Goal: Task Accomplishment & Management: Use online tool/utility

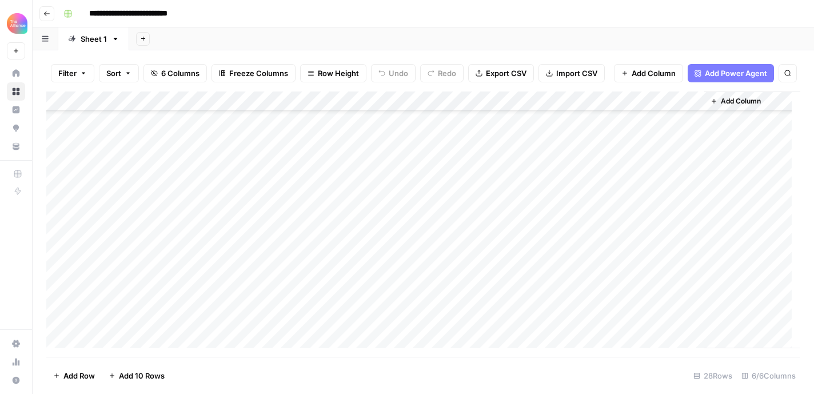
scroll to position [320, 0]
click at [49, 14] on icon "button" at bounding box center [46, 13] width 7 height 7
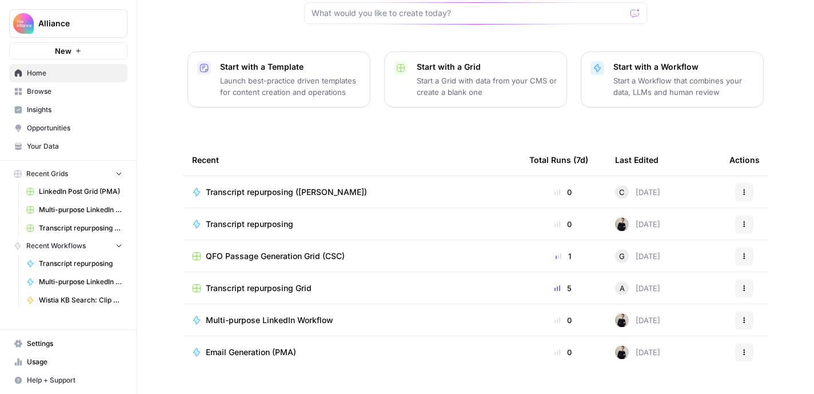
scroll to position [132, 0]
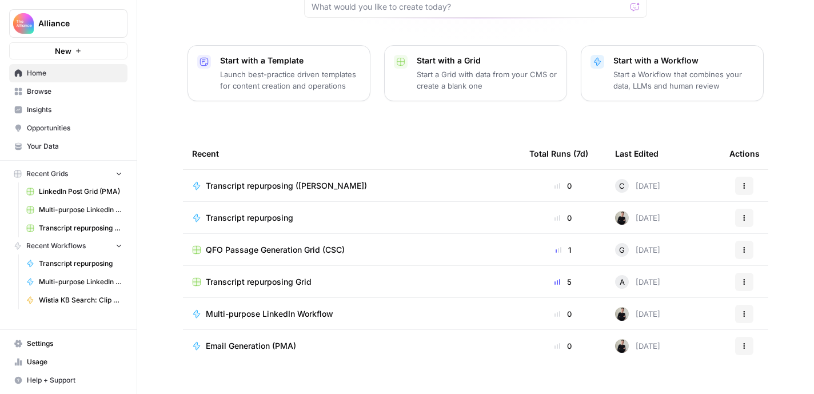
click at [53, 93] on span "Browse" at bounding box center [74, 91] width 95 height 10
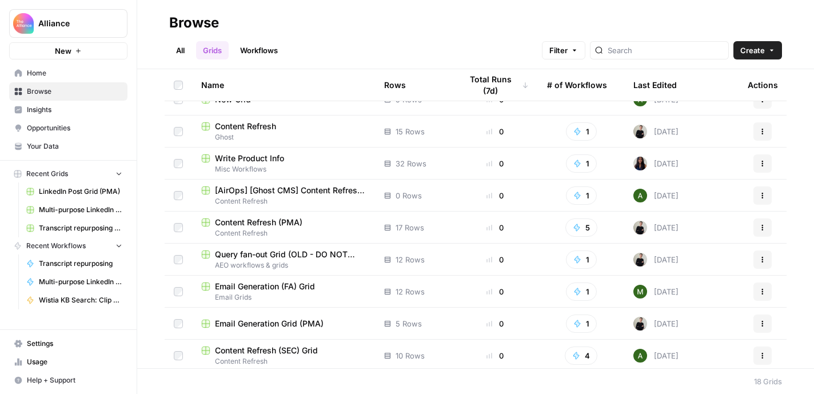
scroll to position [179, 0]
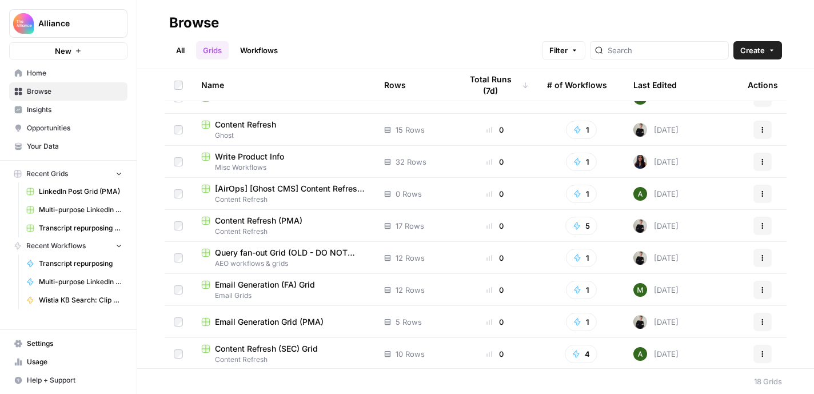
click at [279, 324] on span "Email Generation Grid (PMA)" at bounding box center [269, 321] width 109 height 11
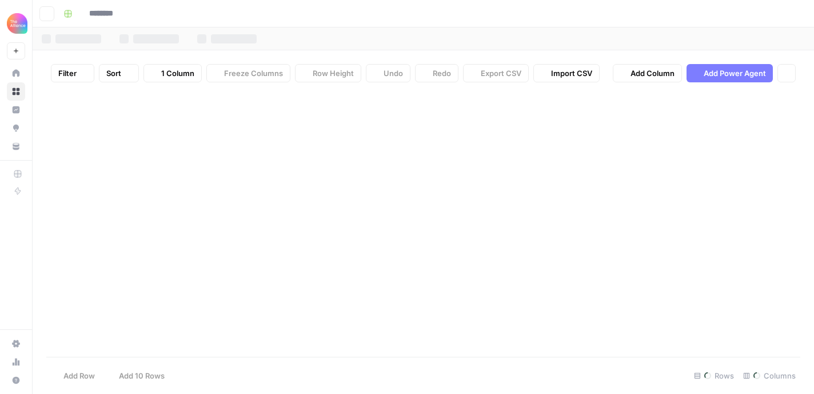
type input "**********"
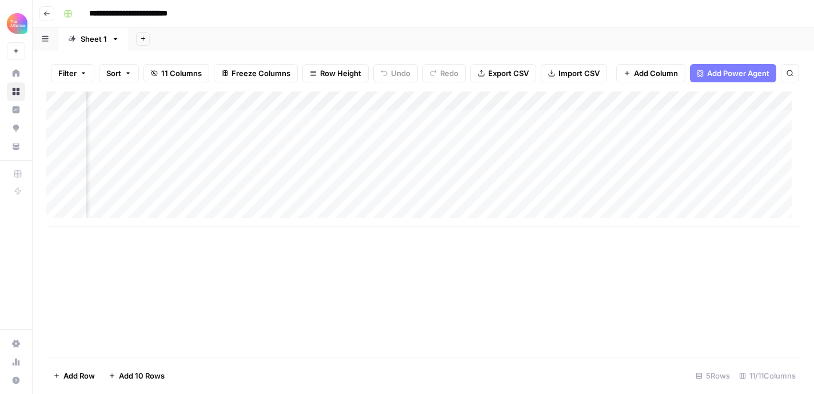
scroll to position [0, 490]
click at [602, 110] on div "Add Column" at bounding box center [423, 158] width 754 height 135
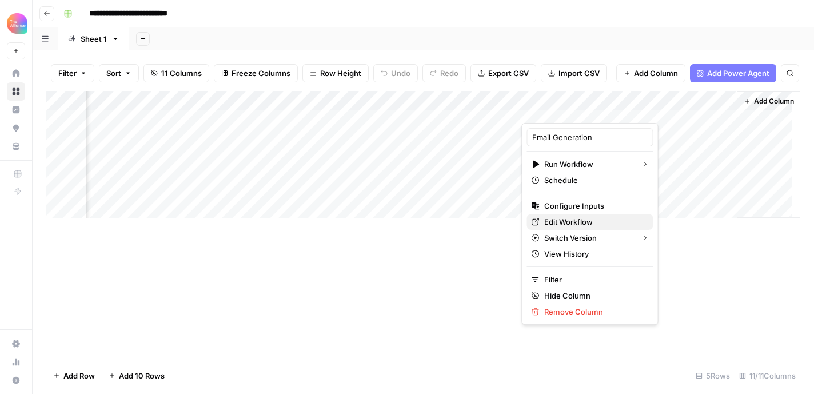
click at [582, 219] on span "Edit Workflow" at bounding box center [594, 221] width 100 height 11
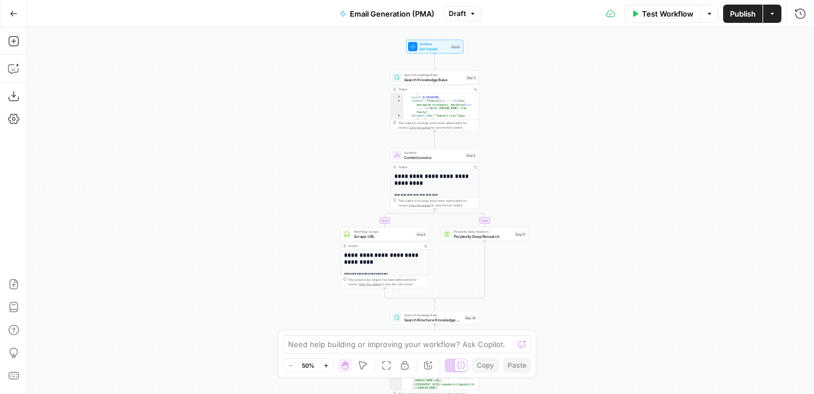
scroll to position [32, 0]
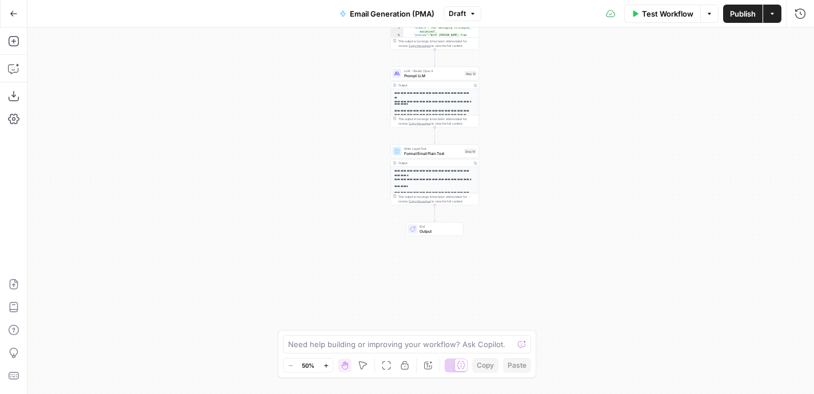
click at [431, 77] on span "Prompt LLM" at bounding box center [433, 76] width 58 height 6
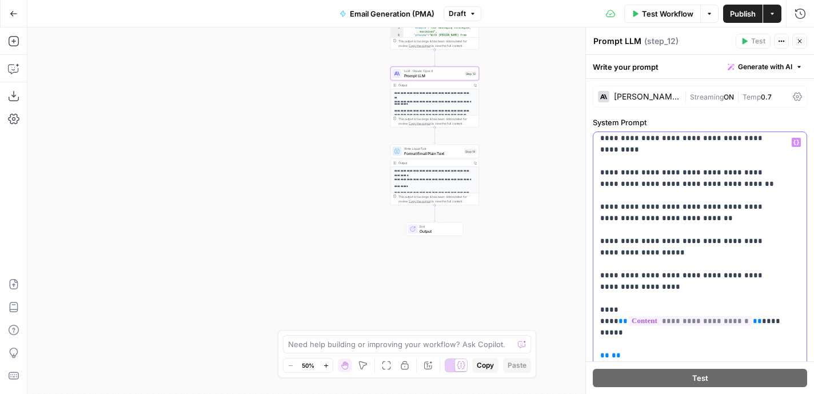
scroll to position [706, 0]
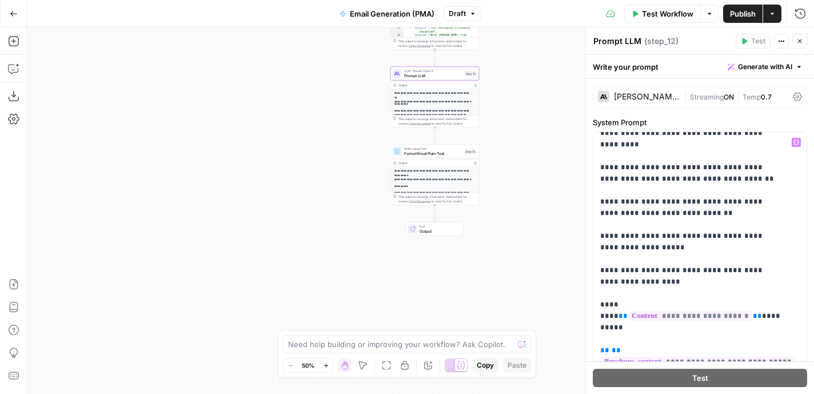
click at [16, 11] on icon "button" at bounding box center [14, 14] width 8 height 8
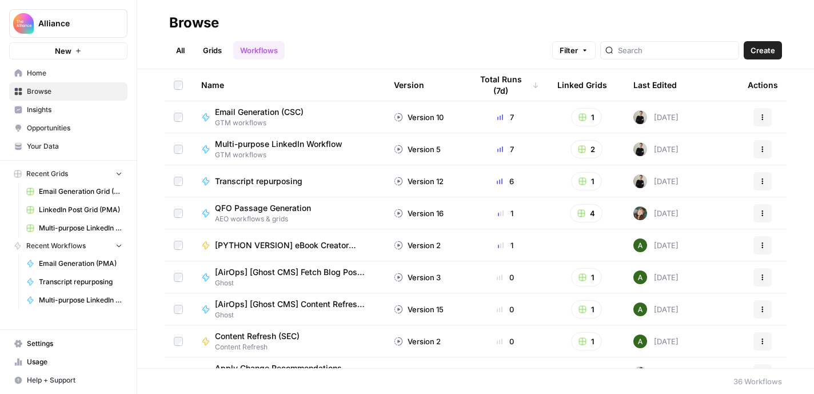
click at [59, 78] on link "Home" at bounding box center [68, 73] width 118 height 18
